Goal: Task Accomplishment & Management: Manage account settings

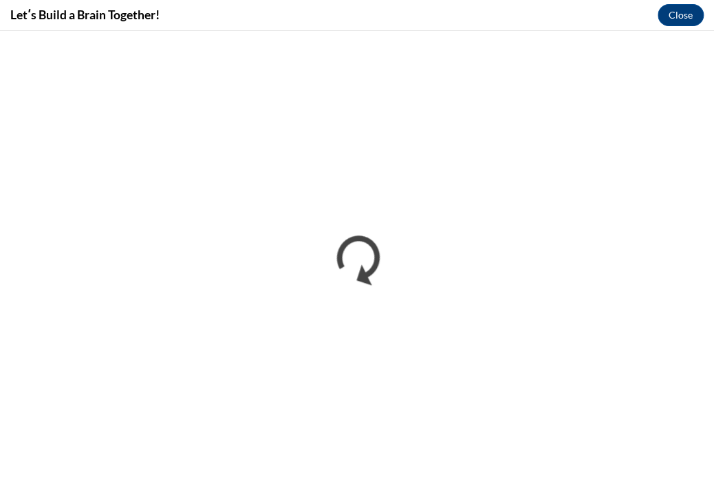
scroll to position [334, 0]
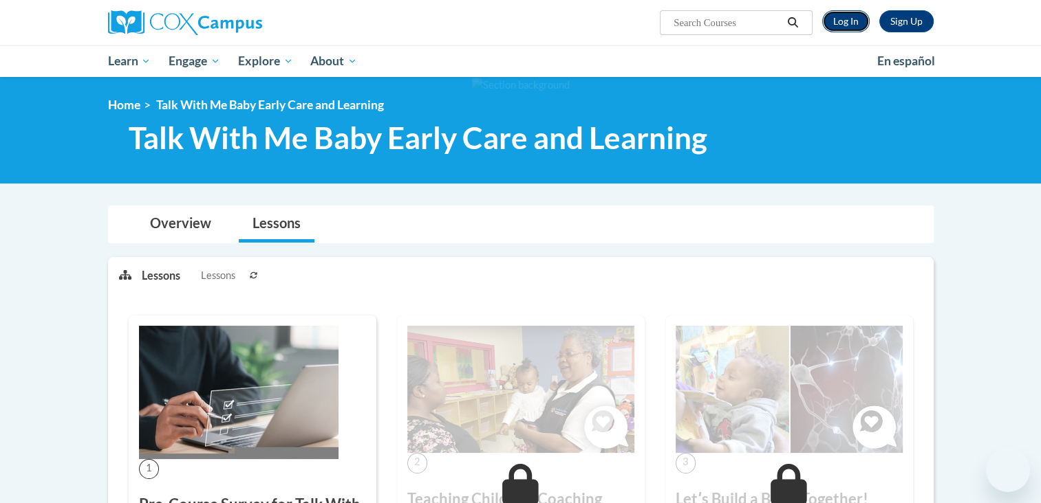
click at [852, 21] on link "Log In" at bounding box center [845, 21] width 47 height 22
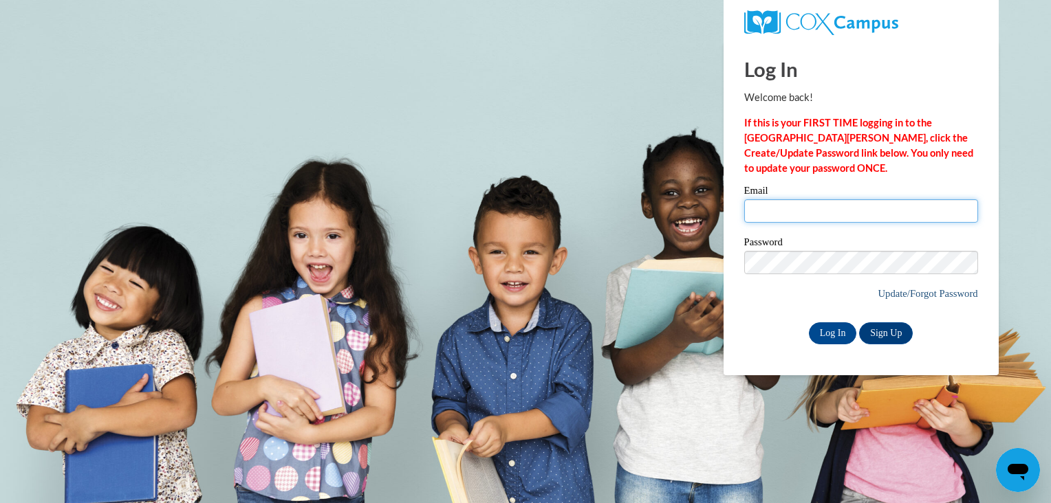
type input "bostic_erika@yahoo.com"
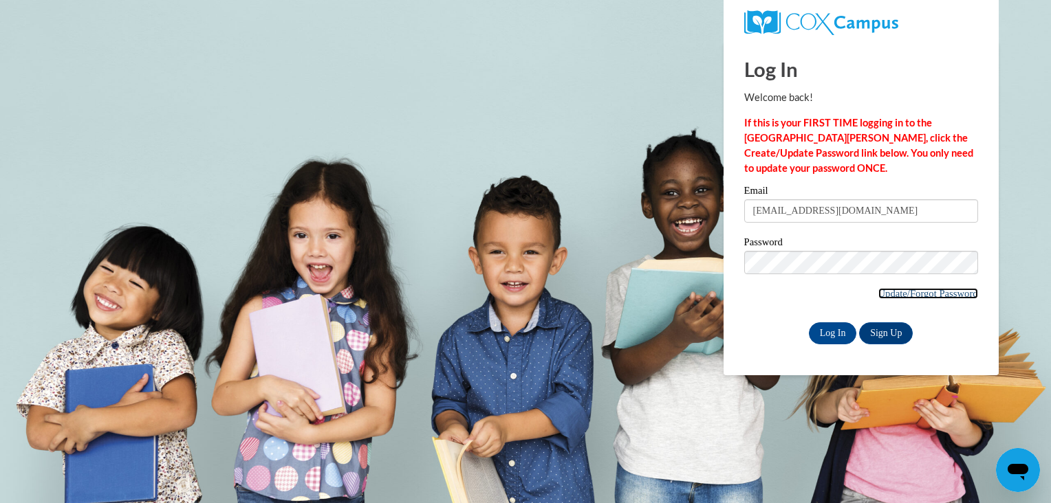
click at [900, 292] on link "Update/Forgot Password" at bounding box center [928, 293] width 100 height 11
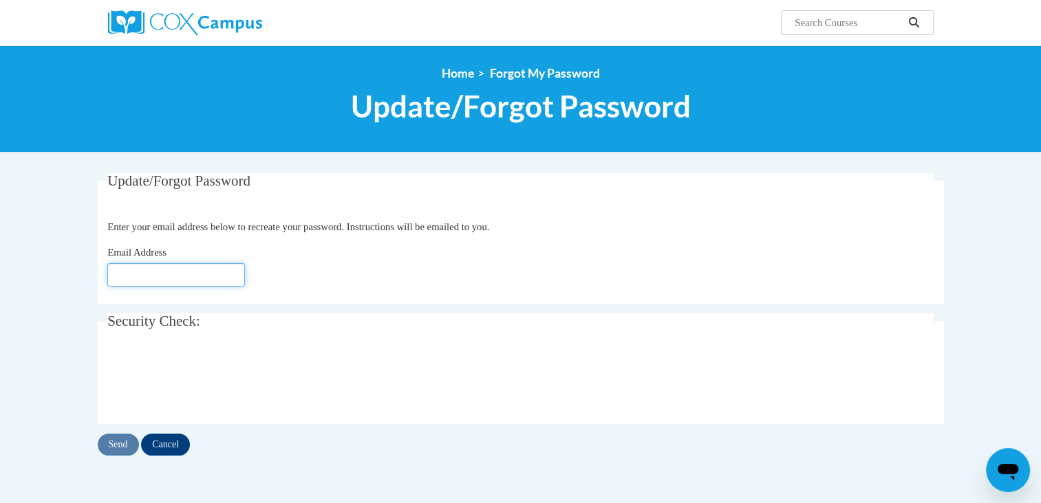
click at [204, 276] on input "Email Address" at bounding box center [176, 274] width 138 height 23
type input "obayewanarita@yahoo.com"
click at [121, 441] on input "Send" at bounding box center [118, 445] width 41 height 22
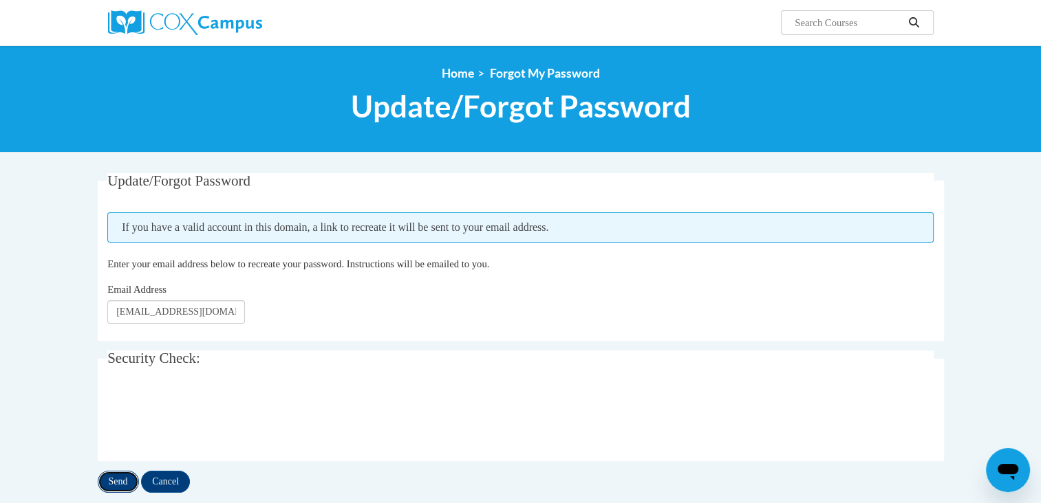
click at [116, 475] on input "Send" at bounding box center [118, 482] width 41 height 22
click at [231, 310] on input "obayewanarita@yahoo.com" at bounding box center [176, 312] width 138 height 23
click at [231, 310] on input "[EMAIL_ADDRESS][DOMAIN_NAME]" at bounding box center [176, 312] width 138 height 23
type input "obayewanarita@gmail.com"
click at [118, 478] on input "Send" at bounding box center [118, 482] width 41 height 22
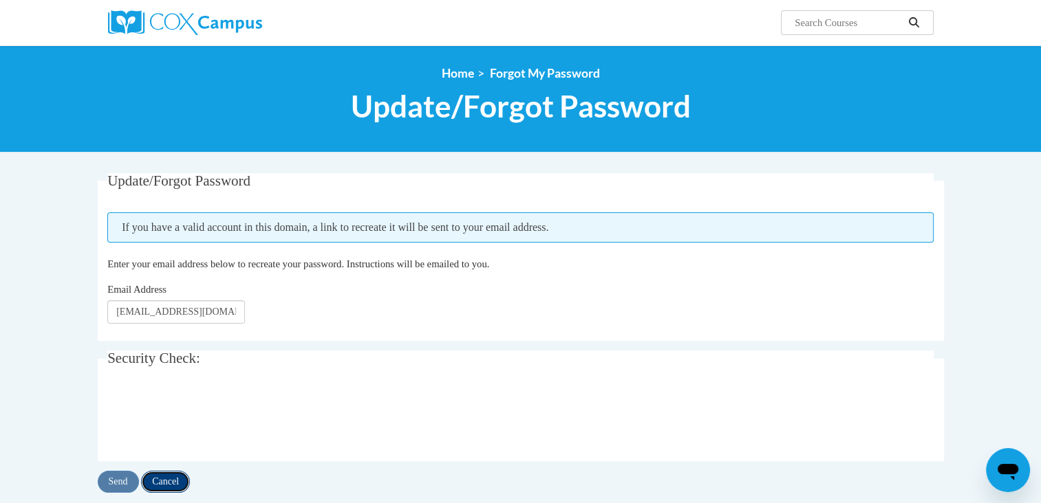
click at [162, 475] on input "Cancel" at bounding box center [165, 482] width 49 height 22
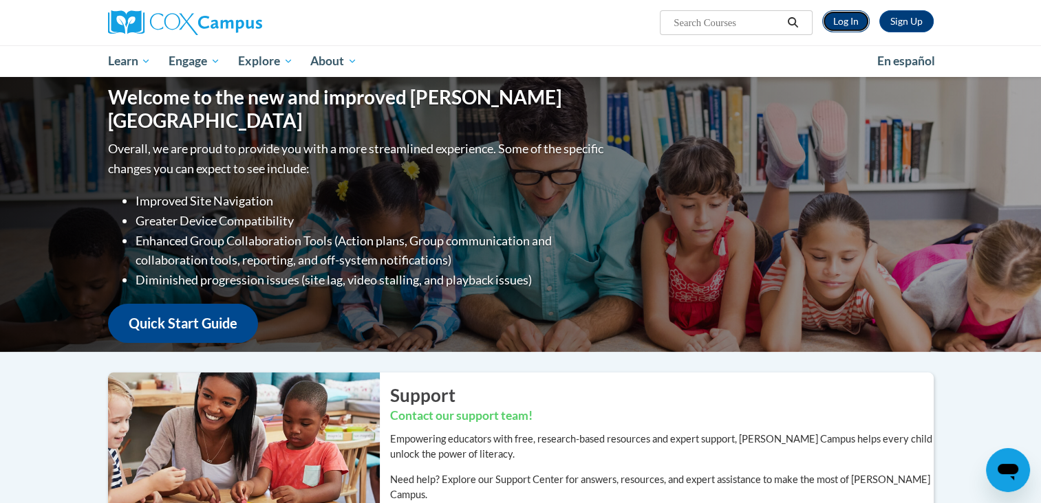
click at [842, 24] on link "Log In" at bounding box center [845, 21] width 47 height 22
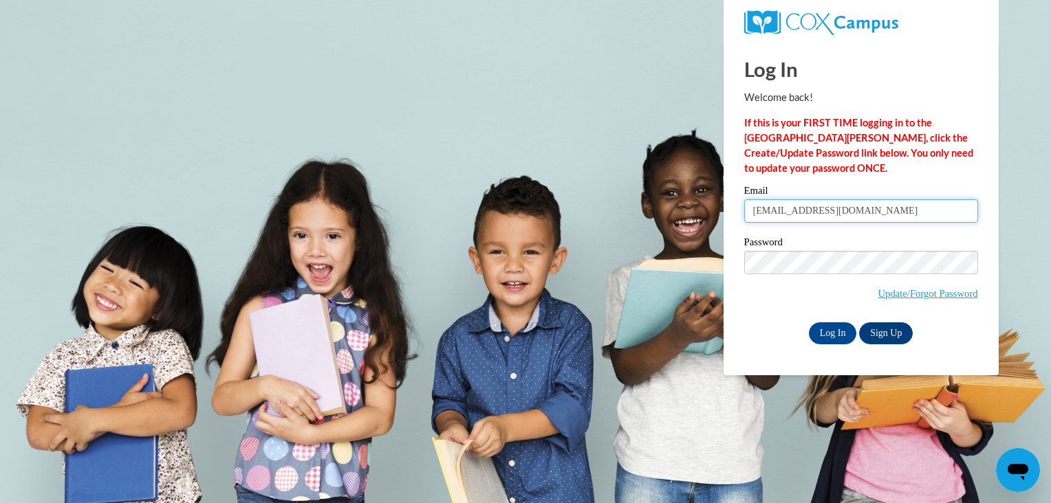
click at [858, 220] on input "[EMAIL_ADDRESS][DOMAIN_NAME]" at bounding box center [861, 210] width 234 height 23
type input "[EMAIL_ADDRESS][DOMAIN_NAME]"
click at [831, 341] on input "Log In" at bounding box center [833, 334] width 48 height 22
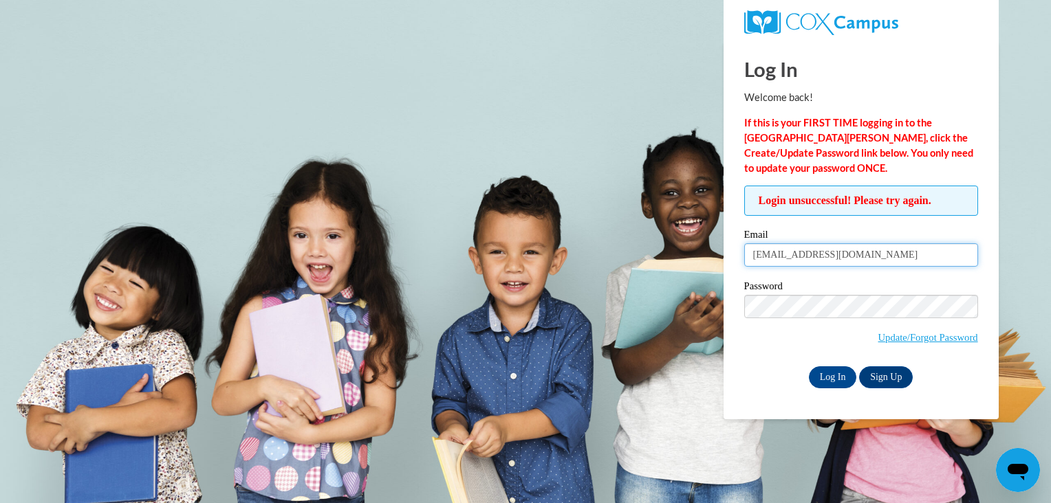
click at [887, 251] on input "[EMAIL_ADDRESS][DOMAIN_NAME]" at bounding box center [861, 254] width 234 height 23
type input "[EMAIL_ADDRESS][DOMAIN_NAME]"
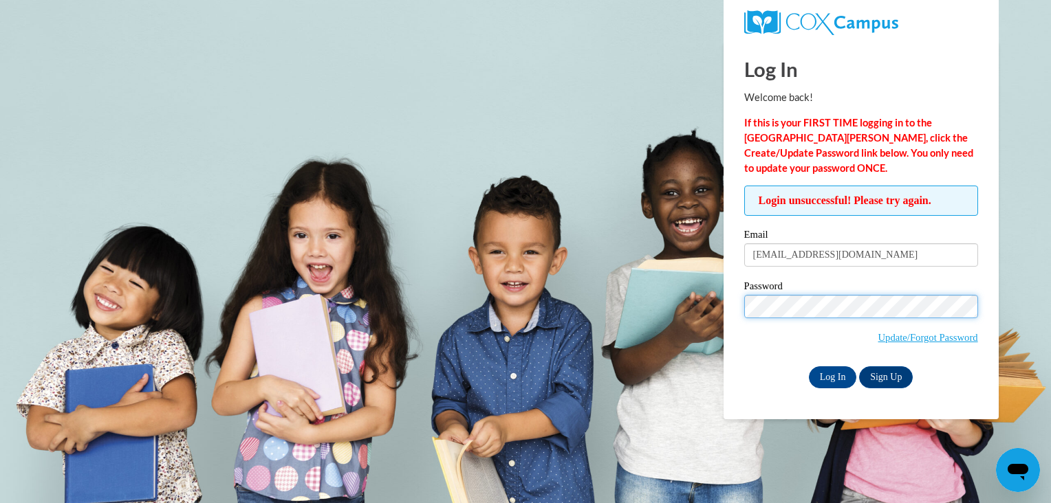
click at [809, 367] on input "Log In" at bounding box center [833, 378] width 48 height 22
